Goal: Task Accomplishment & Management: Use online tool/utility

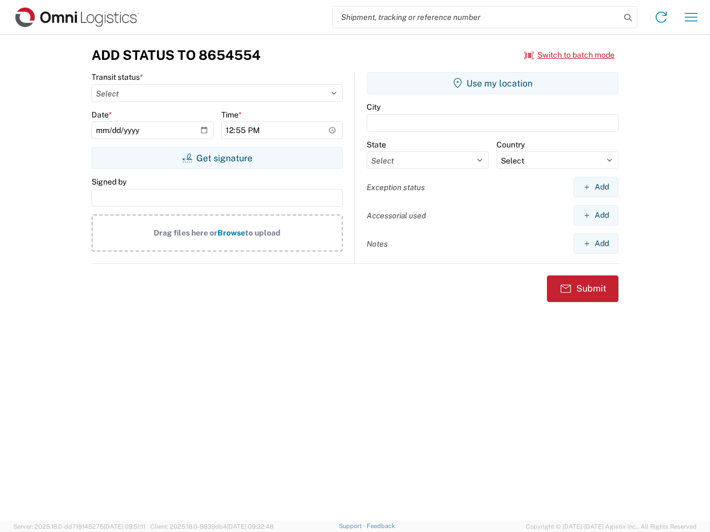
click at [476, 17] on input "search" at bounding box center [476, 17] width 287 height 21
click at [628, 18] on icon at bounding box center [628, 18] width 16 height 16
click at [661, 17] on icon at bounding box center [661, 17] width 18 height 18
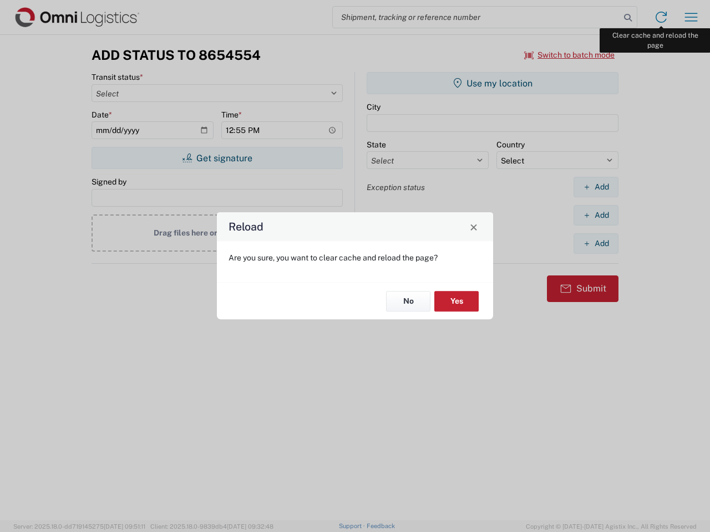
click at [691, 17] on div "Reload Are you sure, you want to clear cache and reload the page? No Yes" at bounding box center [355, 266] width 710 height 532
click at [569, 55] on div "Reload Are you sure, you want to clear cache and reload the page? No Yes" at bounding box center [355, 266] width 710 height 532
click at [217, 158] on div "Reload Are you sure, you want to clear cache and reload the page? No Yes" at bounding box center [355, 266] width 710 height 532
click at [492, 83] on div "Reload Are you sure, you want to clear cache and reload the page? No Yes" at bounding box center [355, 266] width 710 height 532
click at [595, 187] on div "Reload Are you sure, you want to clear cache and reload the page? No Yes" at bounding box center [355, 266] width 710 height 532
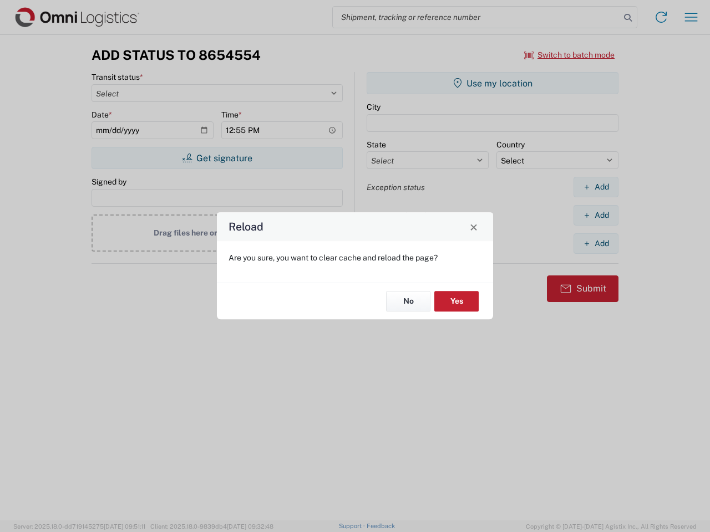
click at [595, 215] on div "Reload Are you sure, you want to clear cache and reload the page? No Yes" at bounding box center [355, 266] width 710 height 532
click at [595, 243] on div "Reload Are you sure, you want to clear cache and reload the page? No Yes" at bounding box center [355, 266] width 710 height 532
